Goal: Task Accomplishment & Management: Use online tool/utility

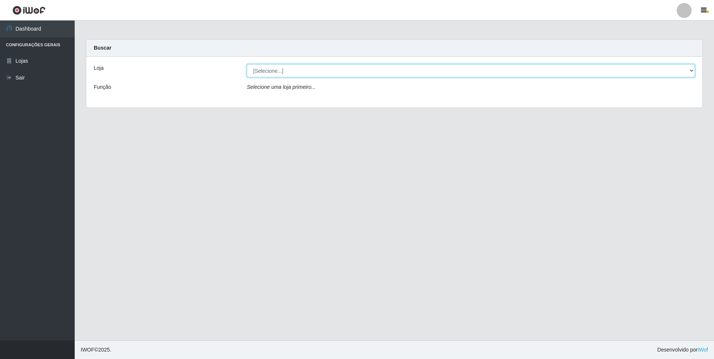
click at [307, 72] on select "[Selecione...] Atacado Vem - [STREET_ADDRESS]" at bounding box center [471, 70] width 448 height 13
select select "461"
click at [247, 64] on select "[Selecione...] Atacado Vem - [STREET_ADDRESS]" at bounding box center [471, 70] width 448 height 13
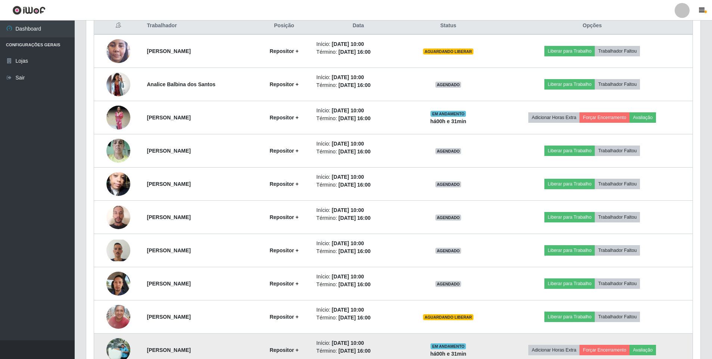
scroll to position [336, 0]
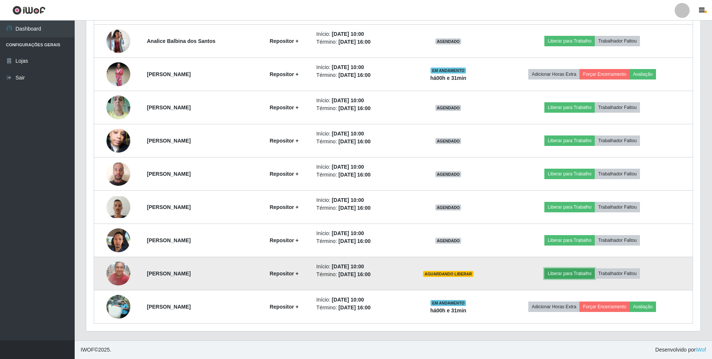
click at [575, 273] on button "Liberar para Trabalho" at bounding box center [570, 274] width 50 height 10
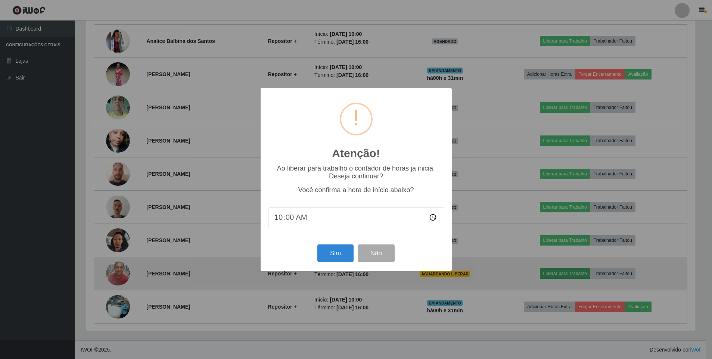
scroll to position [155, 611]
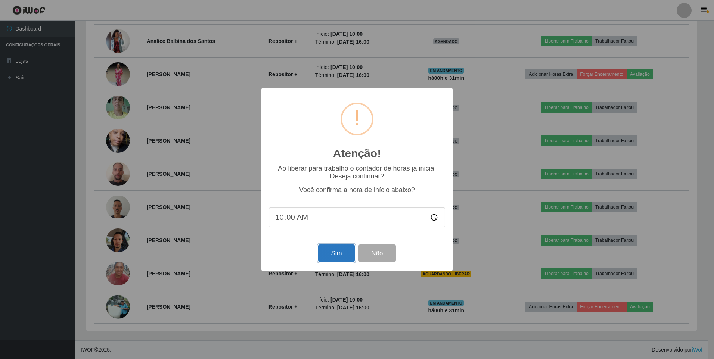
click at [332, 249] on button "Sim" at bounding box center [336, 254] width 36 height 18
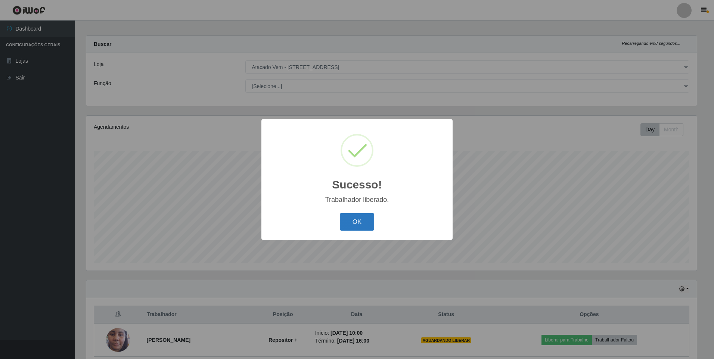
click at [351, 229] on button "OK" at bounding box center [357, 222] width 35 height 18
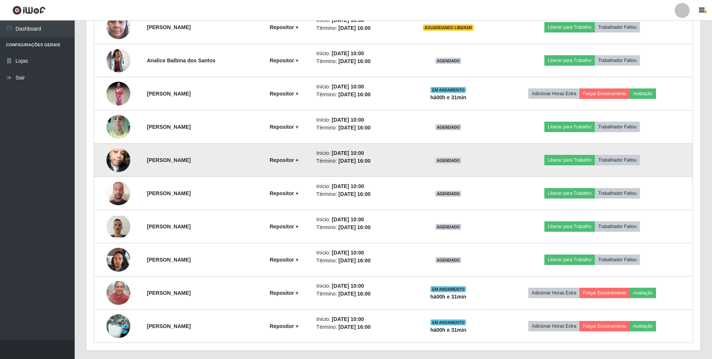
scroll to position [336, 0]
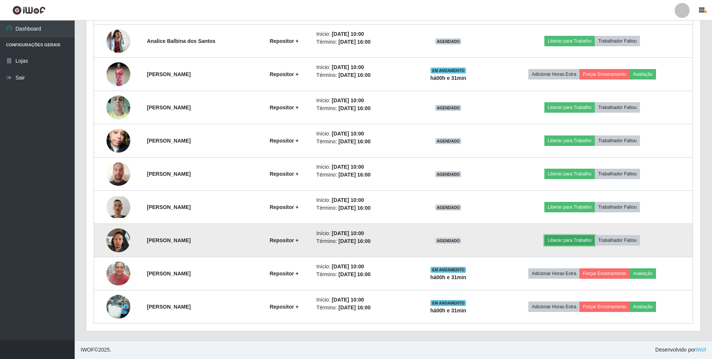
click at [567, 239] on button "Liberar para Trabalho" at bounding box center [570, 240] width 50 height 10
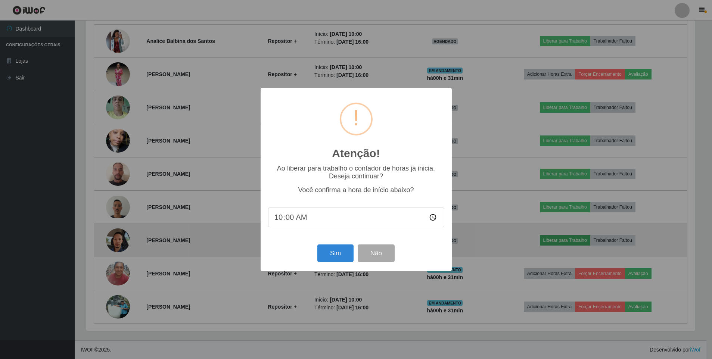
scroll to position [155, 611]
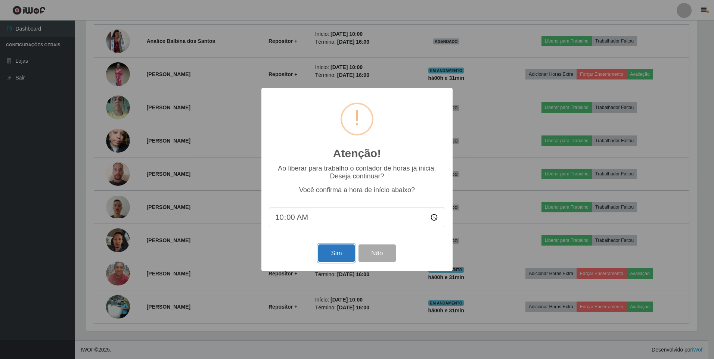
click at [335, 251] on button "Sim" at bounding box center [336, 254] width 36 height 18
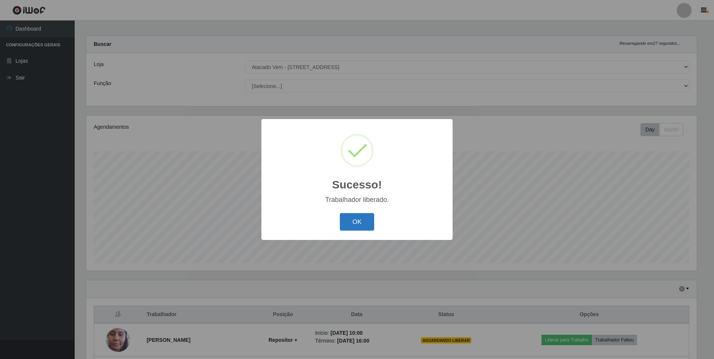
click at [353, 218] on button "OK" at bounding box center [357, 222] width 35 height 18
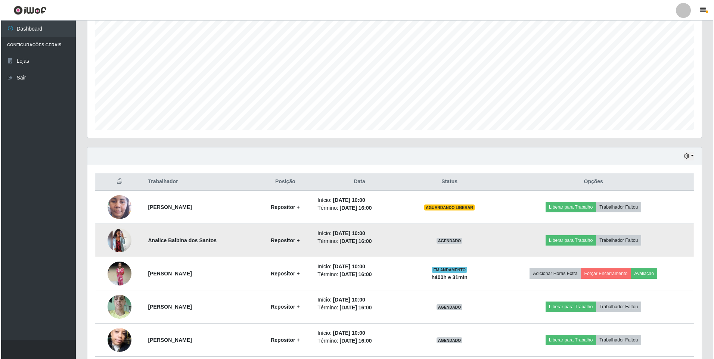
scroll to position [153, 0]
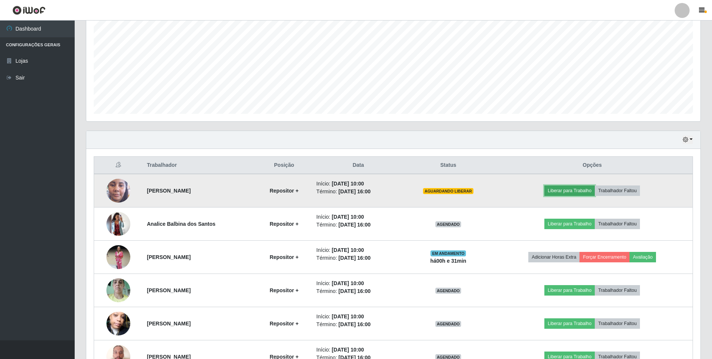
click at [565, 188] on button "Liberar para Trabalho" at bounding box center [570, 191] width 50 height 10
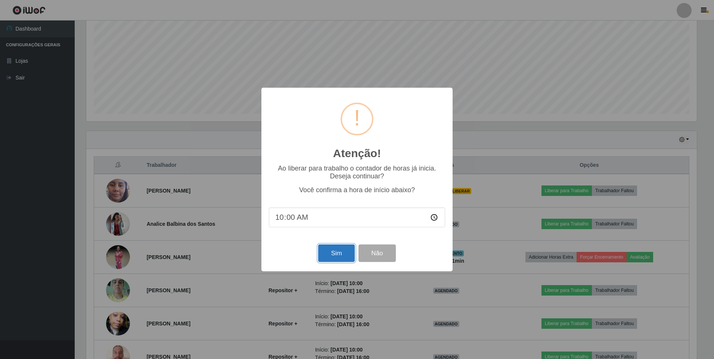
click at [332, 250] on button "Sim" at bounding box center [336, 254] width 36 height 18
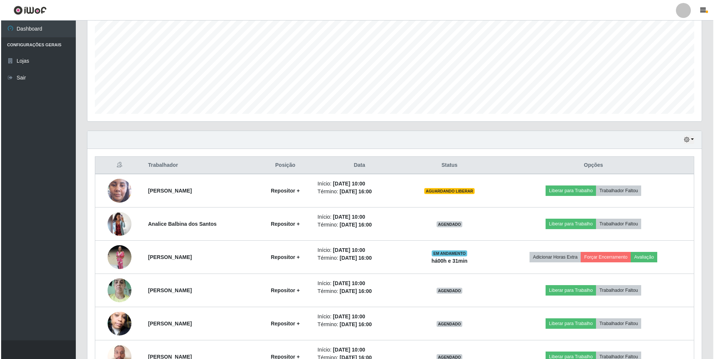
scroll to position [0, 0]
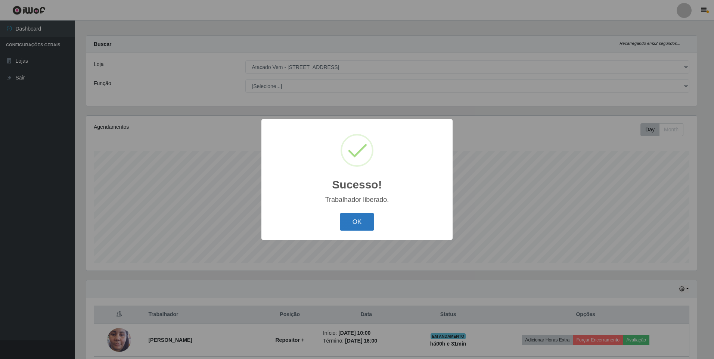
click at [356, 221] on button "OK" at bounding box center [357, 222] width 35 height 18
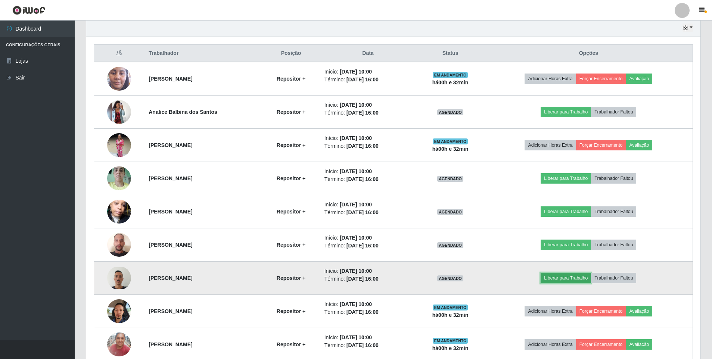
click at [567, 279] on button "Liberar para Trabalho" at bounding box center [566, 278] width 50 height 10
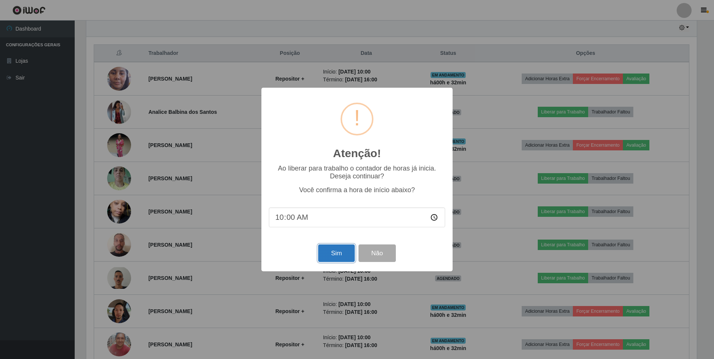
click at [326, 251] on button "Sim" at bounding box center [336, 254] width 36 height 18
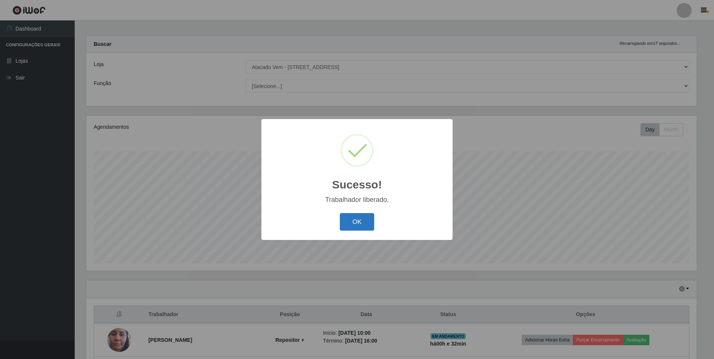
click at [353, 223] on button "OK" at bounding box center [357, 222] width 35 height 18
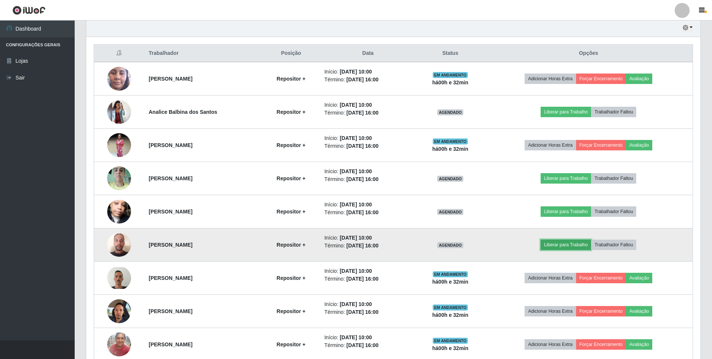
click at [589, 245] on button "Liberar para Trabalho" at bounding box center [566, 245] width 50 height 10
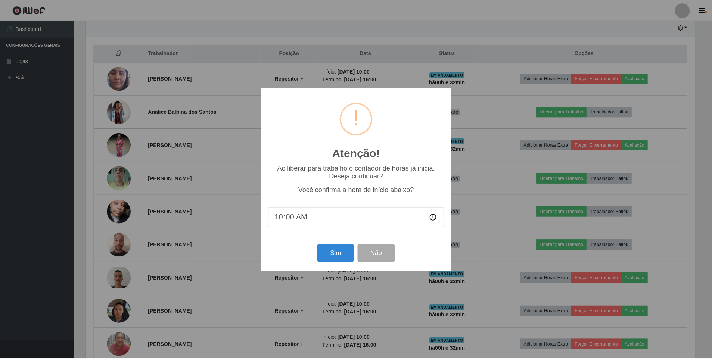
scroll to position [155, 611]
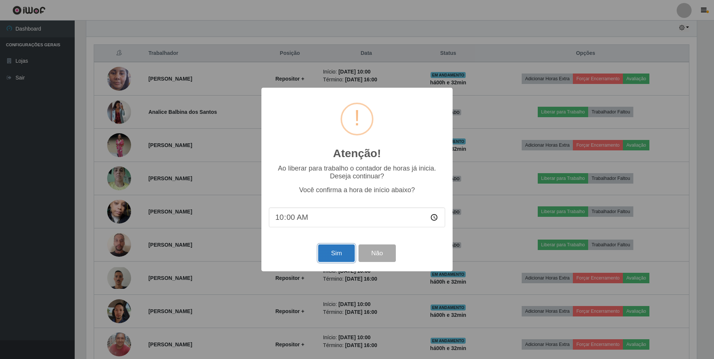
click at [335, 250] on button "Sim" at bounding box center [336, 254] width 36 height 18
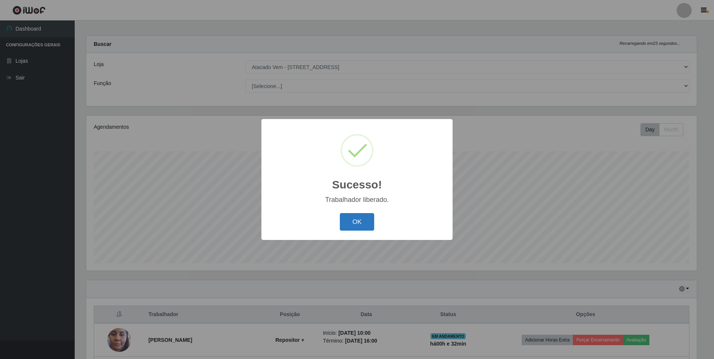
click at [357, 221] on button "OK" at bounding box center [357, 222] width 35 height 18
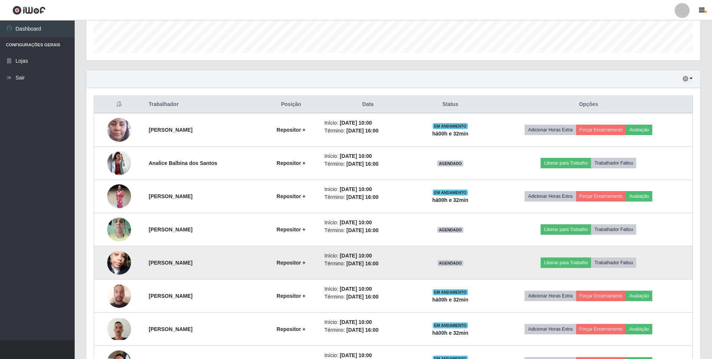
scroll to position [303, 0]
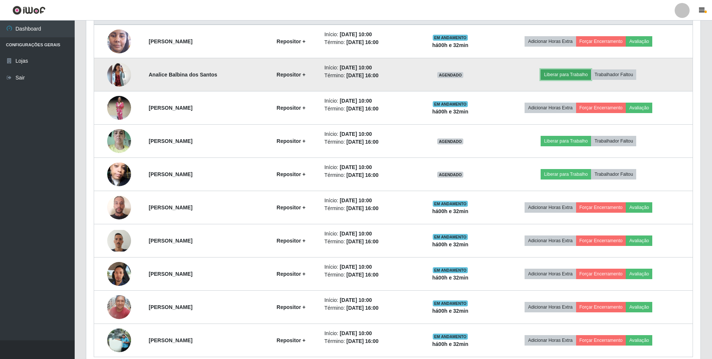
click at [559, 74] on button "Liberar para Trabalho" at bounding box center [566, 74] width 50 height 10
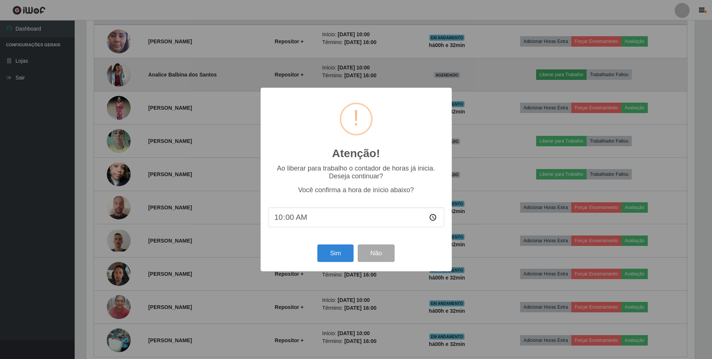
scroll to position [155, 611]
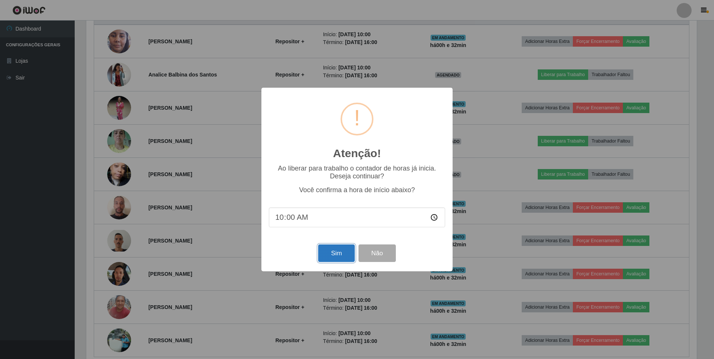
click at [329, 251] on button "Sim" at bounding box center [336, 254] width 36 height 18
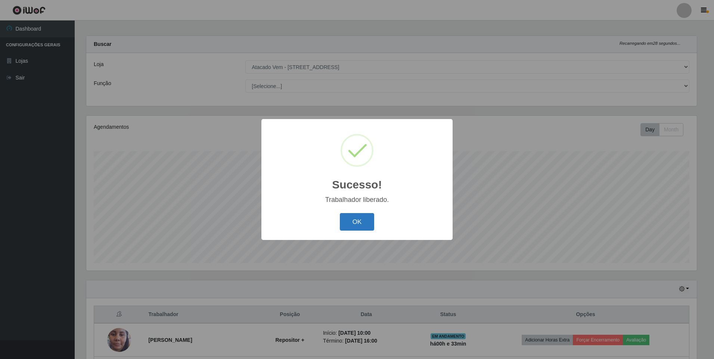
click at [349, 216] on button "OK" at bounding box center [357, 222] width 35 height 18
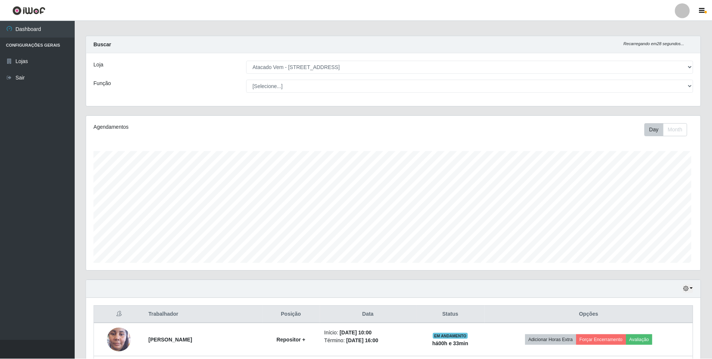
scroll to position [155, 614]
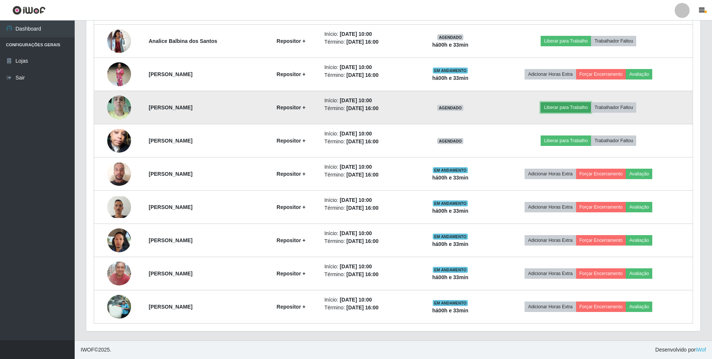
click at [562, 108] on button "Liberar para Trabalho" at bounding box center [566, 107] width 50 height 10
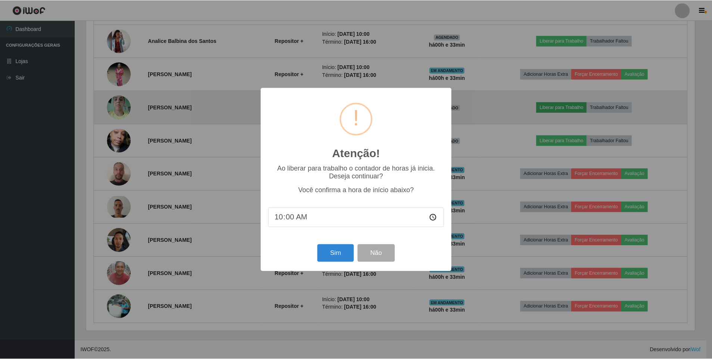
scroll to position [155, 611]
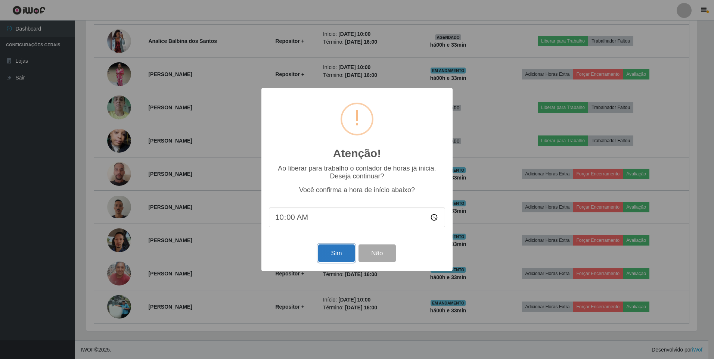
click at [330, 255] on button "Sim" at bounding box center [336, 254] width 36 height 18
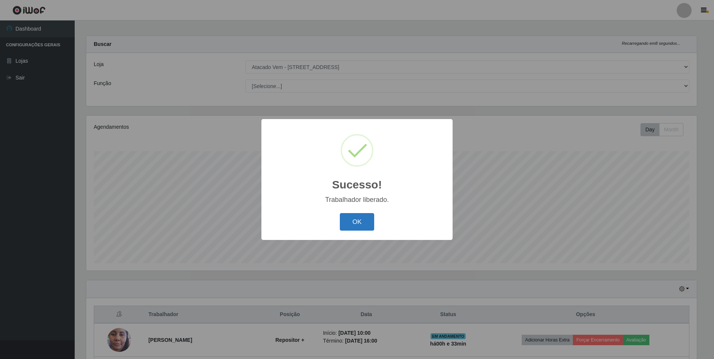
click at [364, 215] on button "OK" at bounding box center [357, 222] width 35 height 18
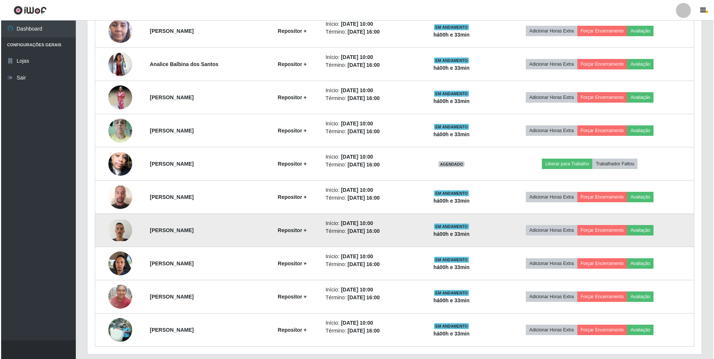
scroll to position [336, 0]
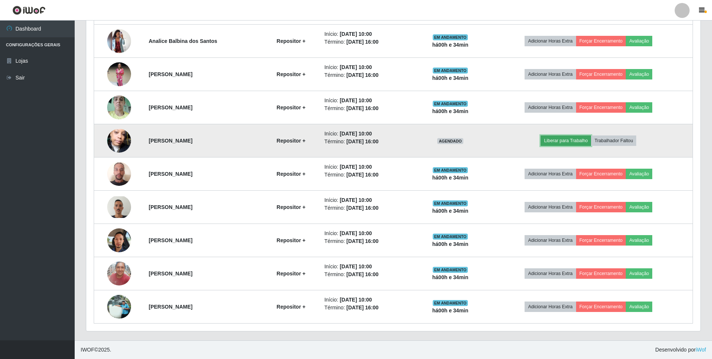
click at [559, 139] on button "Liberar para Trabalho" at bounding box center [566, 141] width 50 height 10
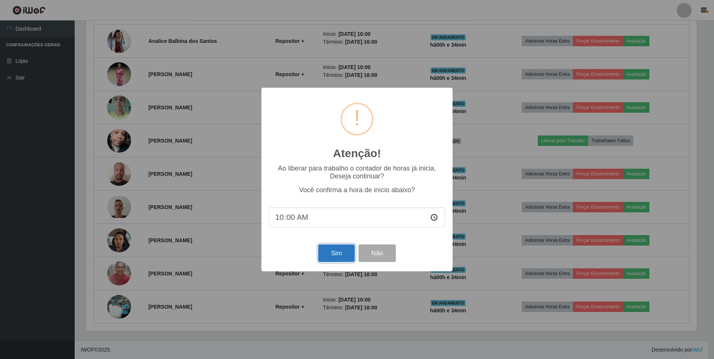
click at [326, 253] on button "Sim" at bounding box center [336, 254] width 36 height 18
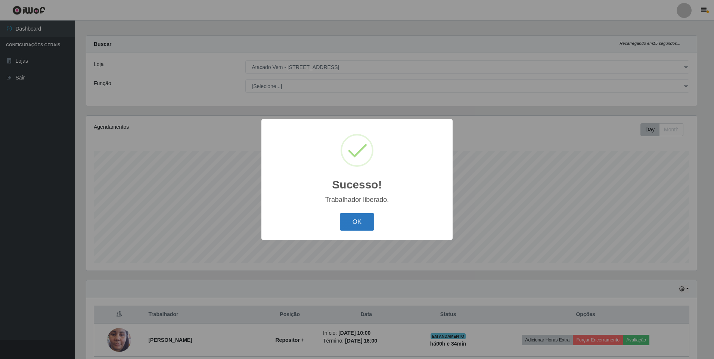
click at [348, 224] on button "OK" at bounding box center [357, 222] width 35 height 18
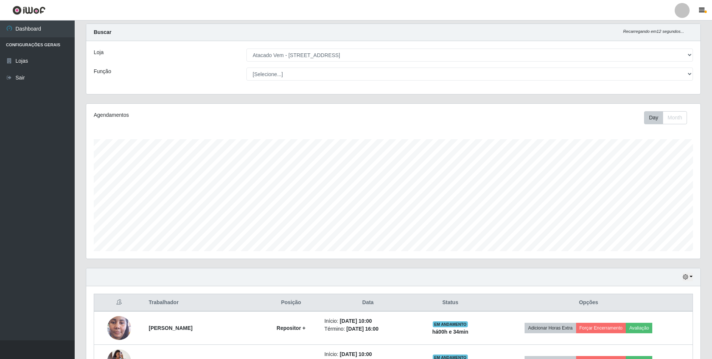
scroll to position [0, 0]
